Goal: Information Seeking & Learning: Learn about a topic

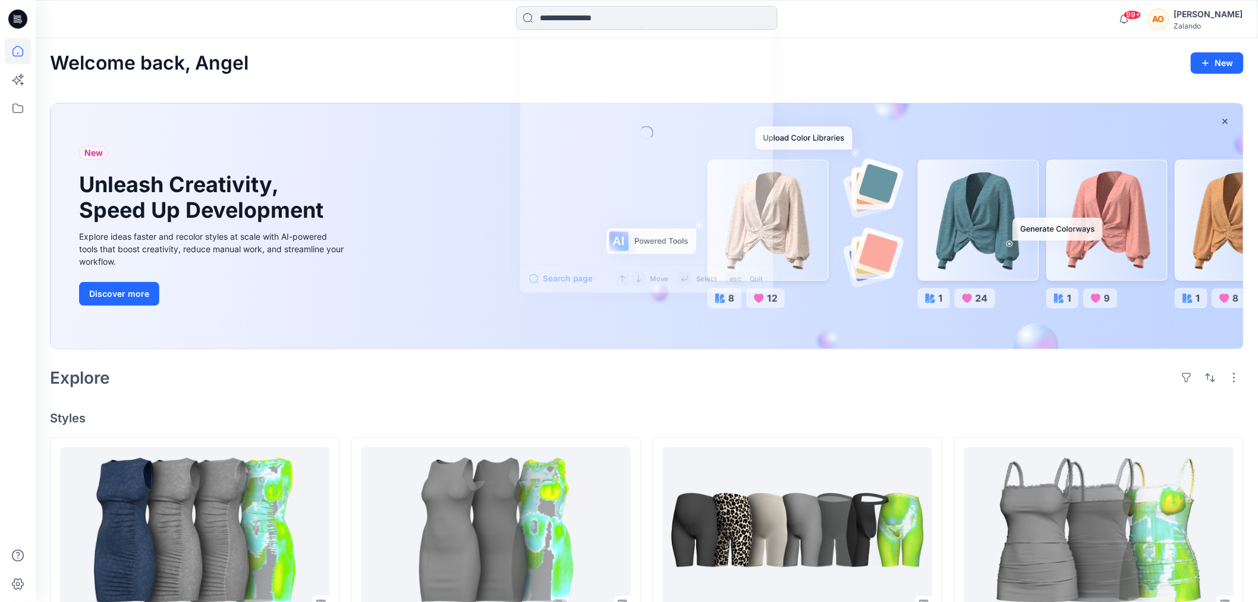
click at [549, 10] on input at bounding box center [647, 18] width 262 height 24
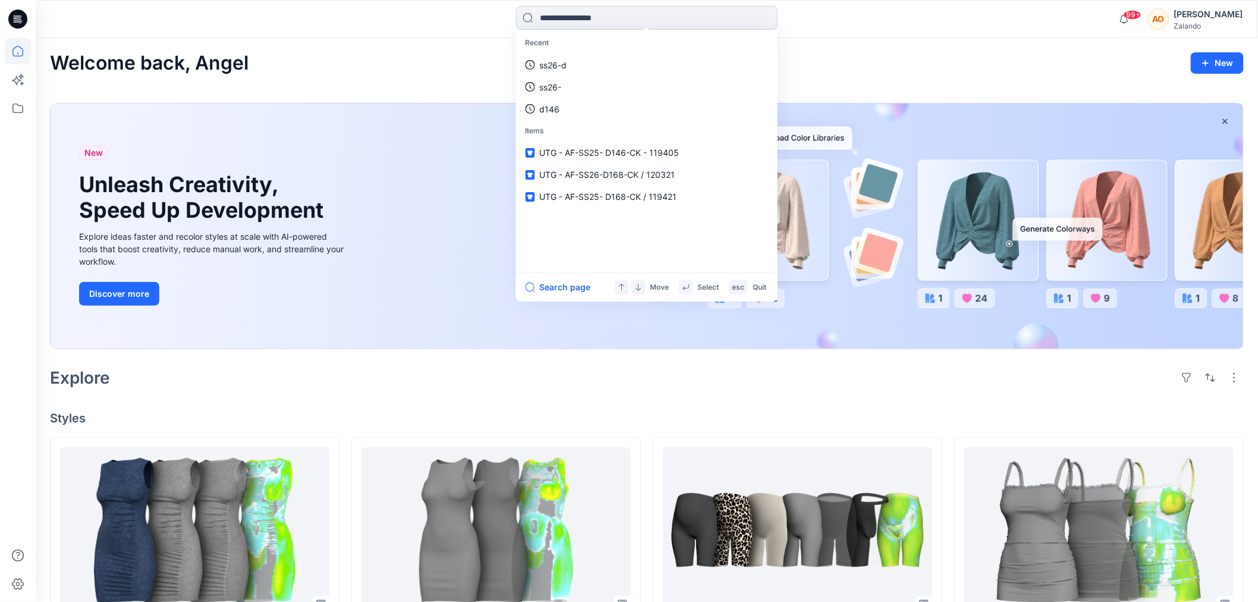
paste input "**********"
type input "**********"
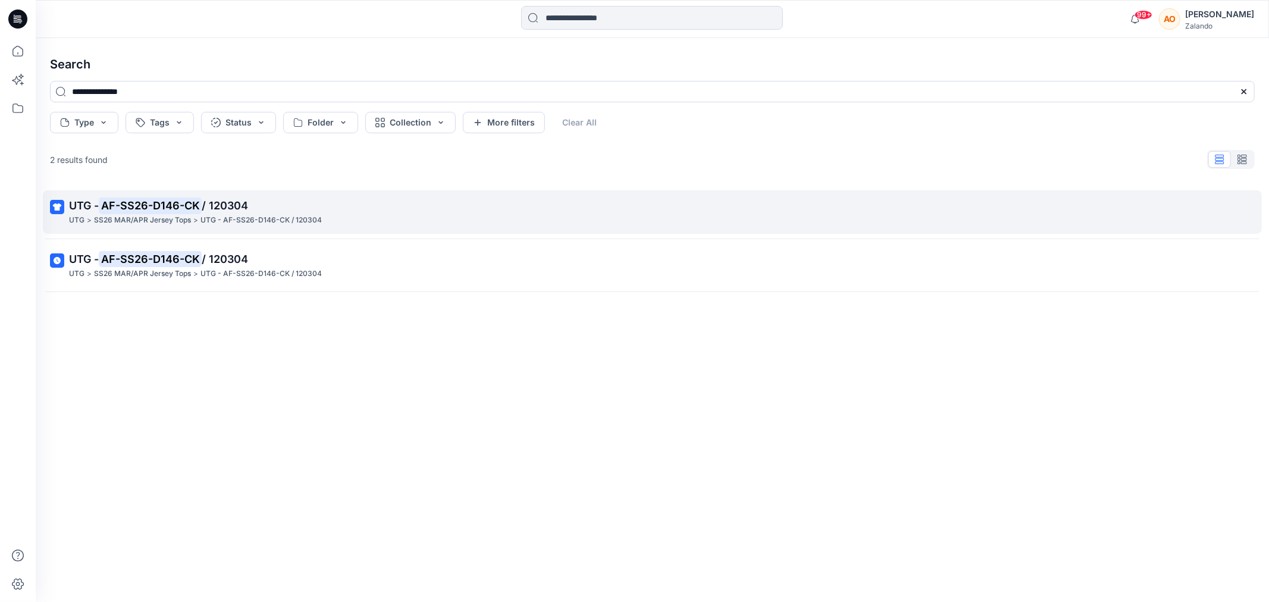
click at [435, 218] on div "UTG > SS26 MAR/APR Jersey Tops > UTG - AF-SS26-D146-CK / 120304" at bounding box center [651, 220] width 1164 height 12
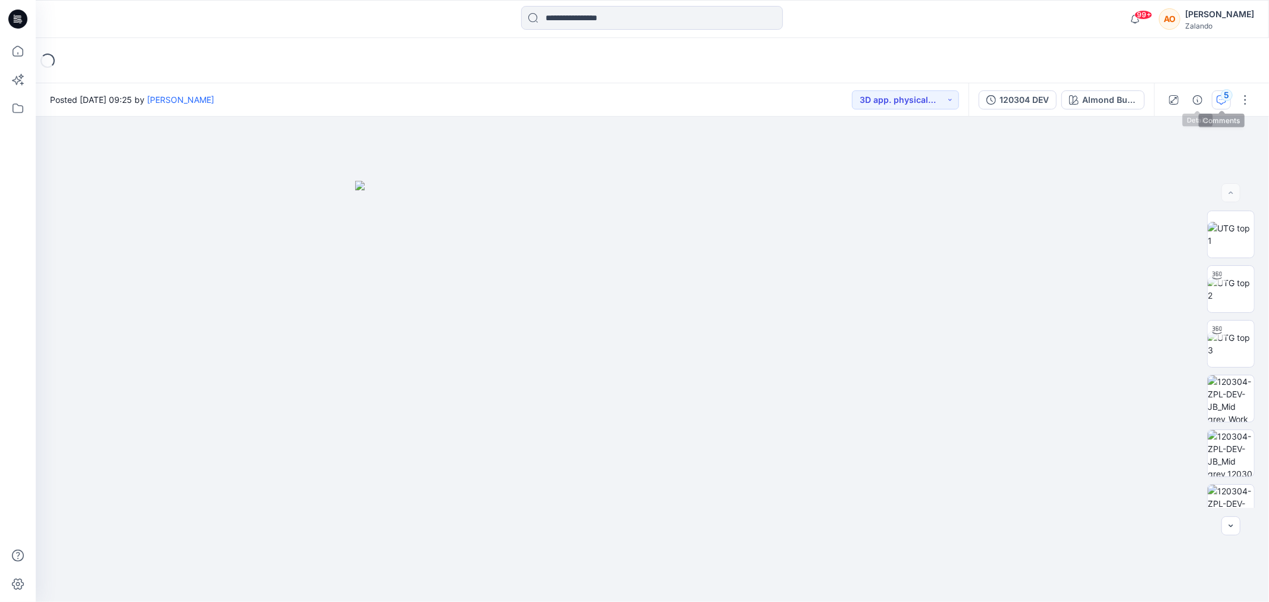
click at [1213, 96] on button "5" at bounding box center [1220, 99] width 19 height 19
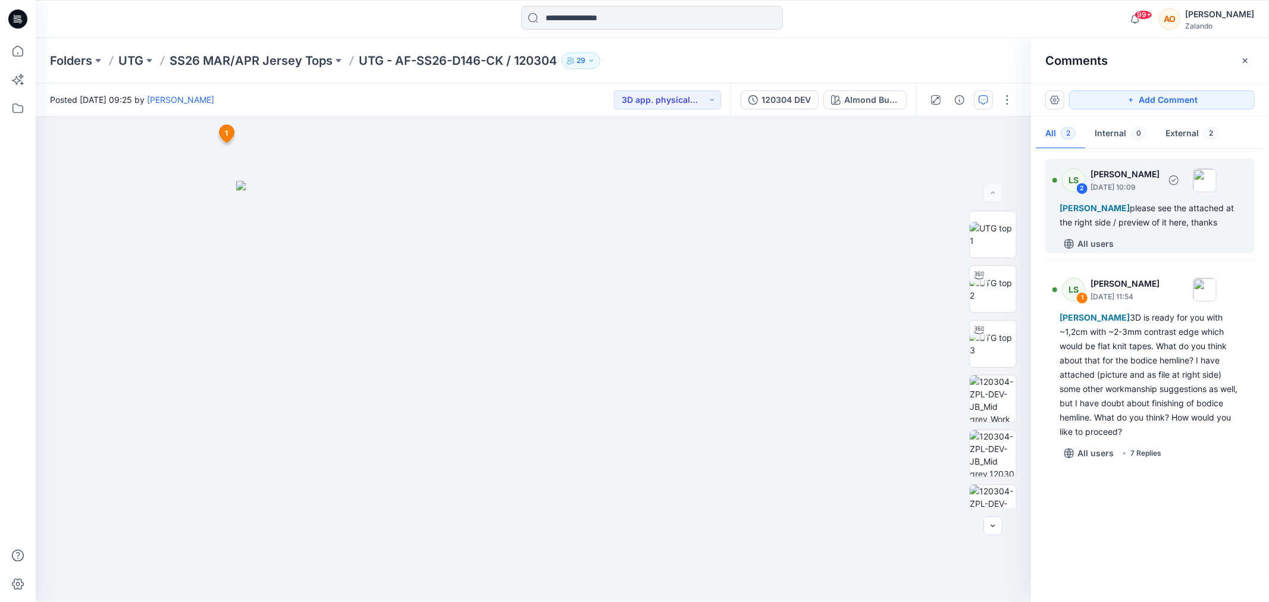
click at [1198, 253] on div "All users" at bounding box center [1156, 243] width 195 height 19
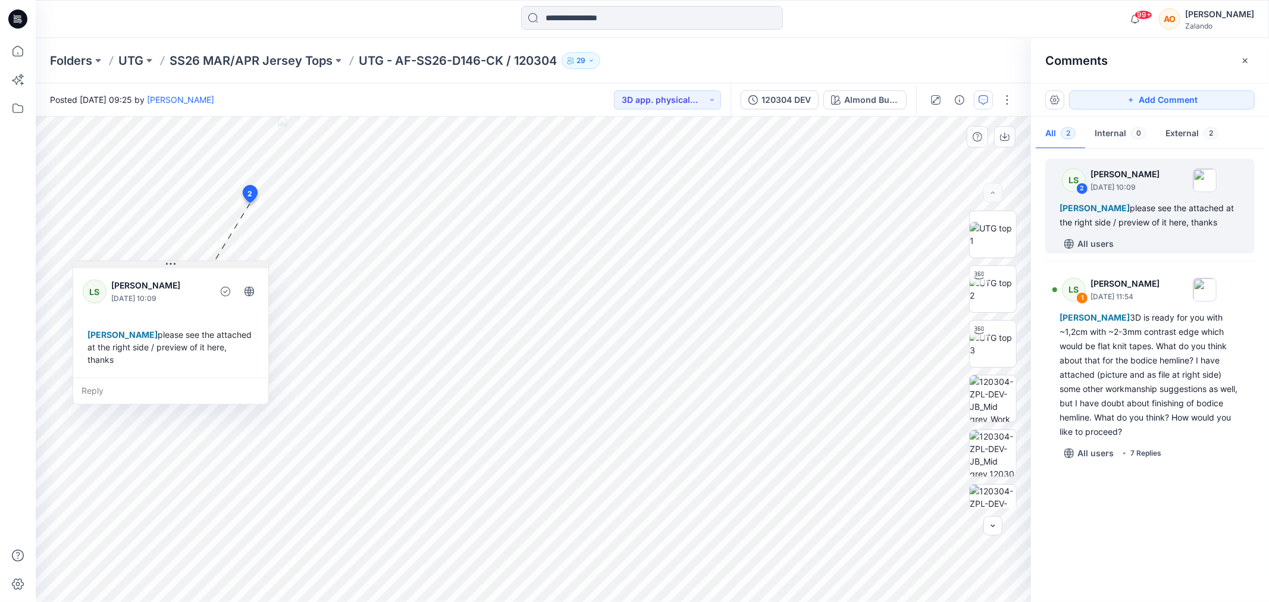
drag, startPoint x: 328, startPoint y: 211, endPoint x: 170, endPoint y: 262, distance: 167.0
click at [170, 262] on icon at bounding box center [171, 264] width 10 height 10
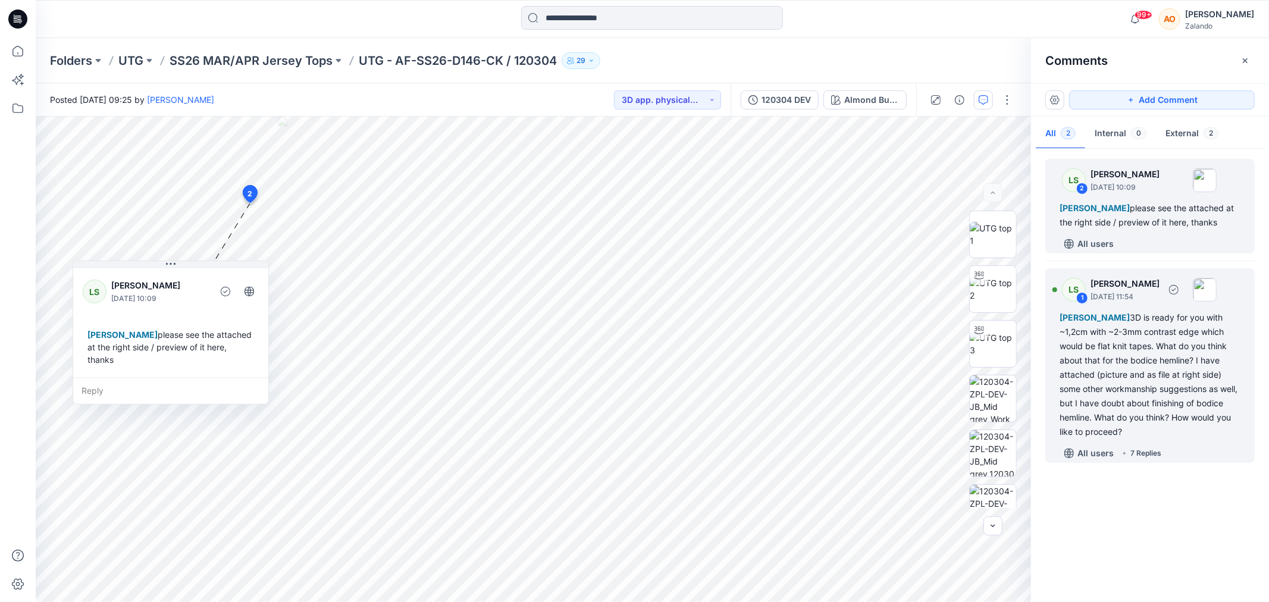
click at [1166, 384] on div "[PERSON_NAME] 3D is ready for you with ~1,2cm with ~2-3mm contrast edge which w…" at bounding box center [1149, 374] width 181 height 128
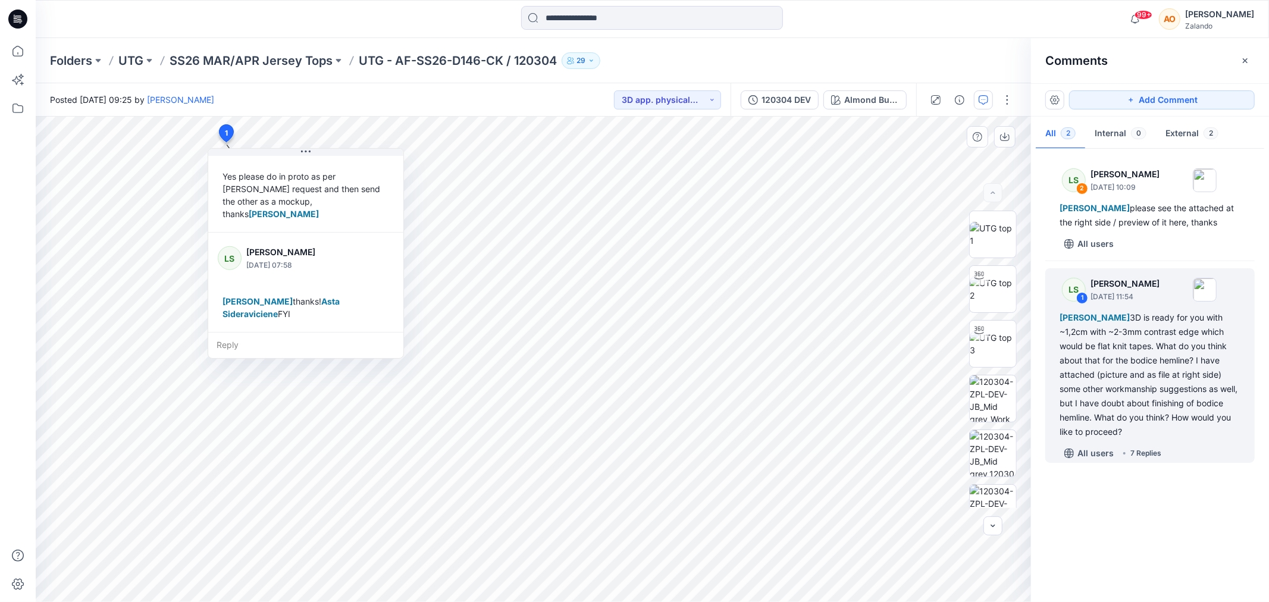
scroll to position [894, 0]
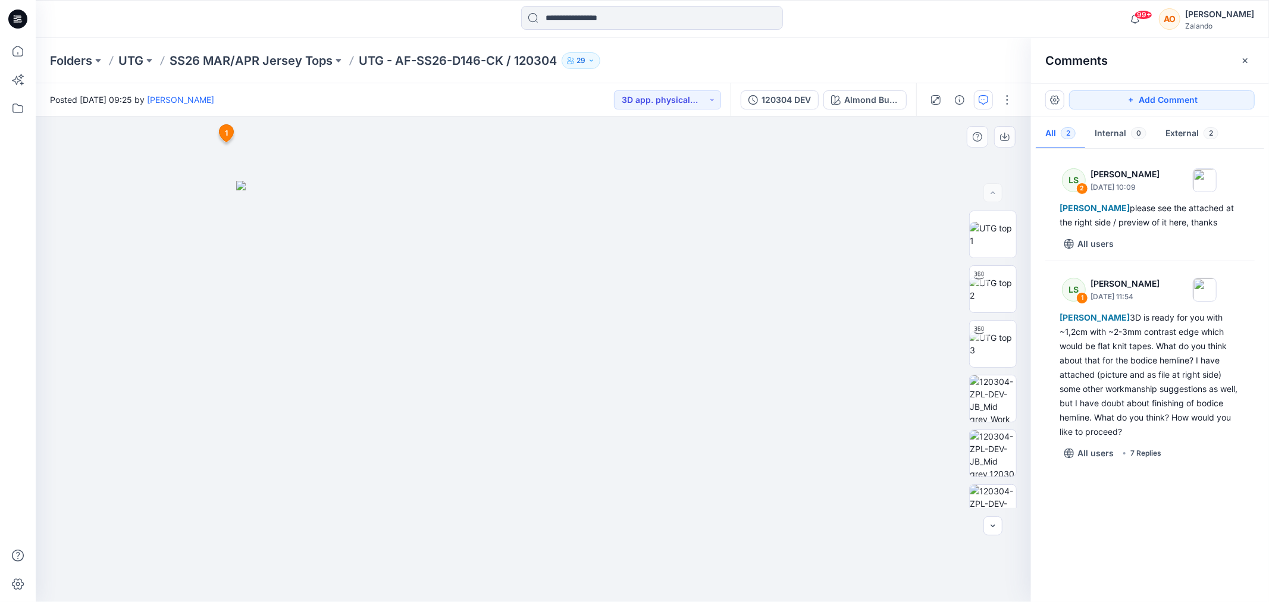
click at [232, 138] on icon at bounding box center [226, 135] width 20 height 23
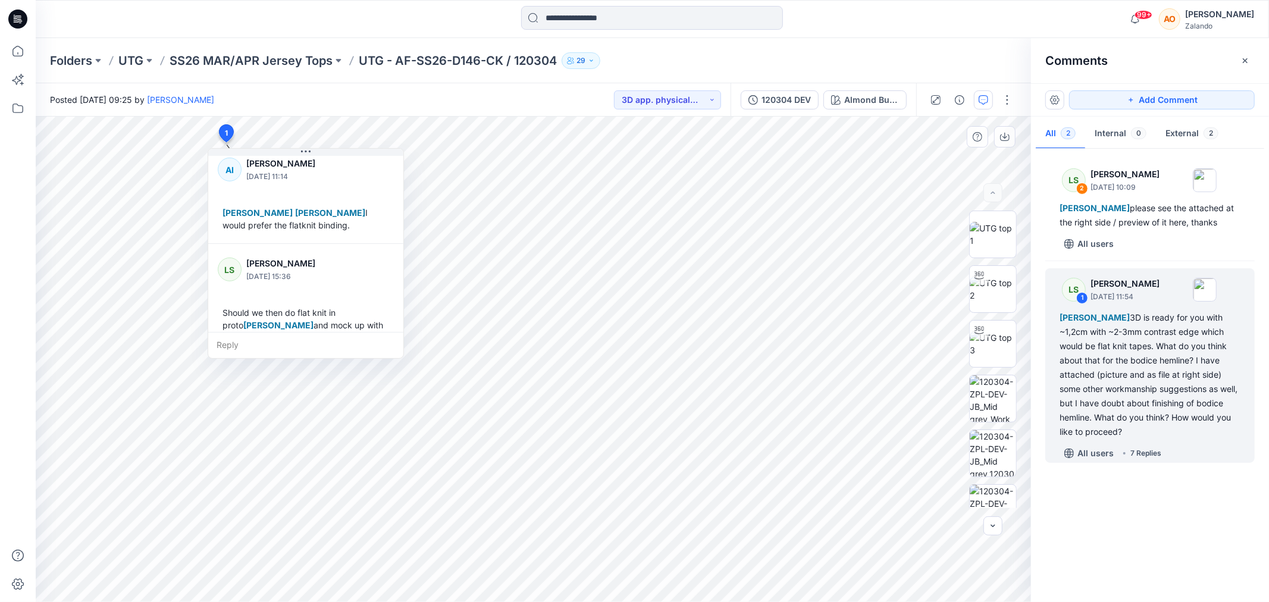
scroll to position [564, 0]
